Goal: Find specific page/section: Find specific page/section

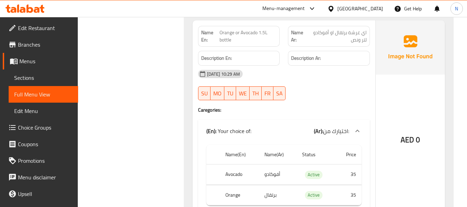
scroll to position [5635, 0]
click at [344, 11] on div "[GEOGRAPHIC_DATA]" at bounding box center [360, 9] width 46 height 8
click at [37, 10] on icon at bounding box center [37, 10] width 6 height 6
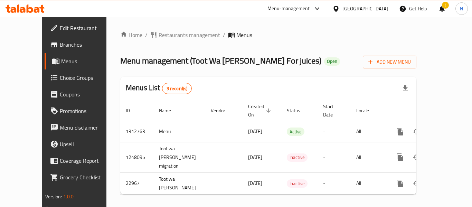
click at [31, 7] on icon at bounding box center [25, 8] width 39 height 8
